Goal: Download file/media

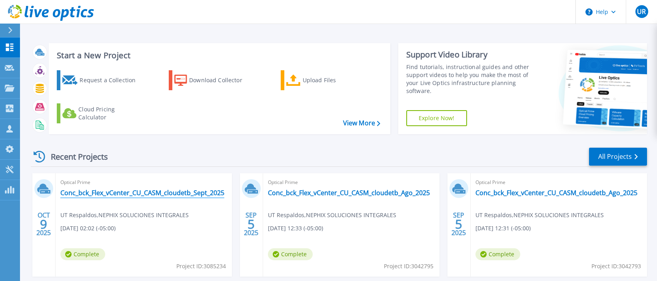
click at [158, 191] on link "Conc_bck_Flex_vCenter_CU_CASM_cloudetb_Sept_2025" at bounding box center [142, 193] width 164 height 8
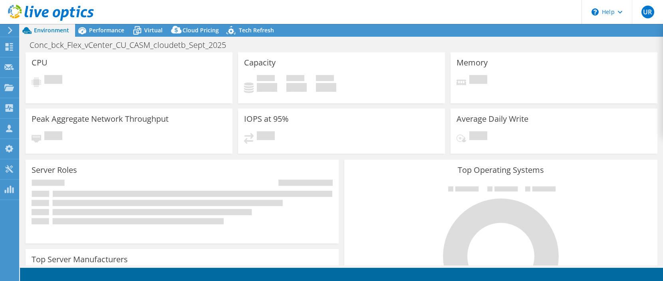
select select "USD"
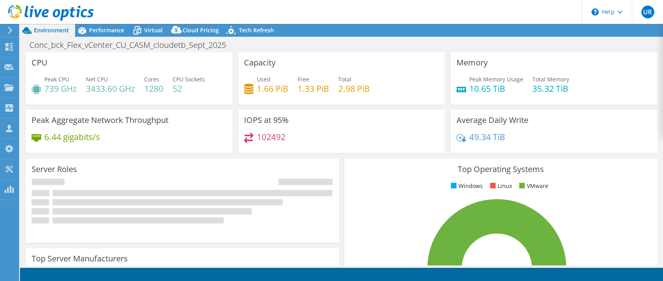
radio input "true"
radio input "false"
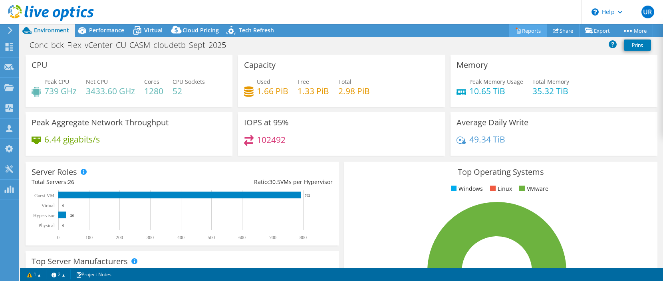
click at [528, 30] on link "Reports" at bounding box center [528, 30] width 38 height 12
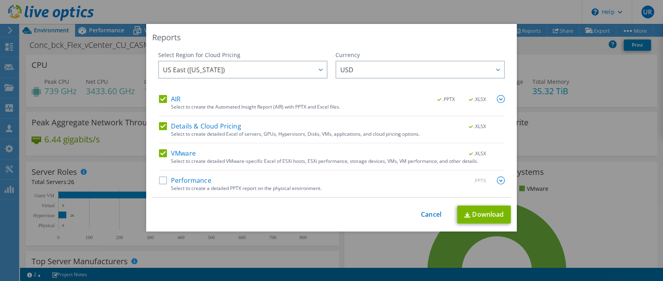
click at [161, 101] on label "AIR" at bounding box center [170, 99] width 22 height 8
click at [0, 0] on input "AIR" at bounding box center [0, 0] width 0 height 0
click at [161, 125] on label "Details & Cloud Pricing" at bounding box center [200, 126] width 82 height 8
click at [0, 0] on input "Details & Cloud Pricing" at bounding box center [0, 0] width 0 height 0
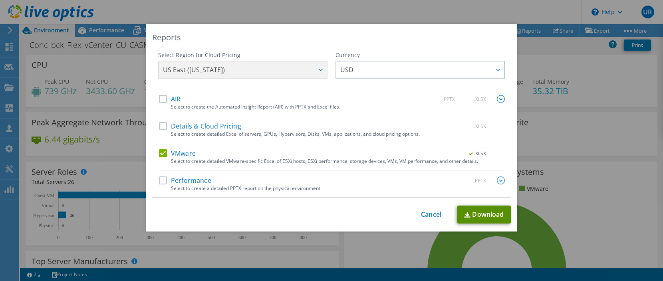
click at [481, 211] on link "Download" at bounding box center [485, 215] width 54 height 18
